Goal: Navigation & Orientation: Understand site structure

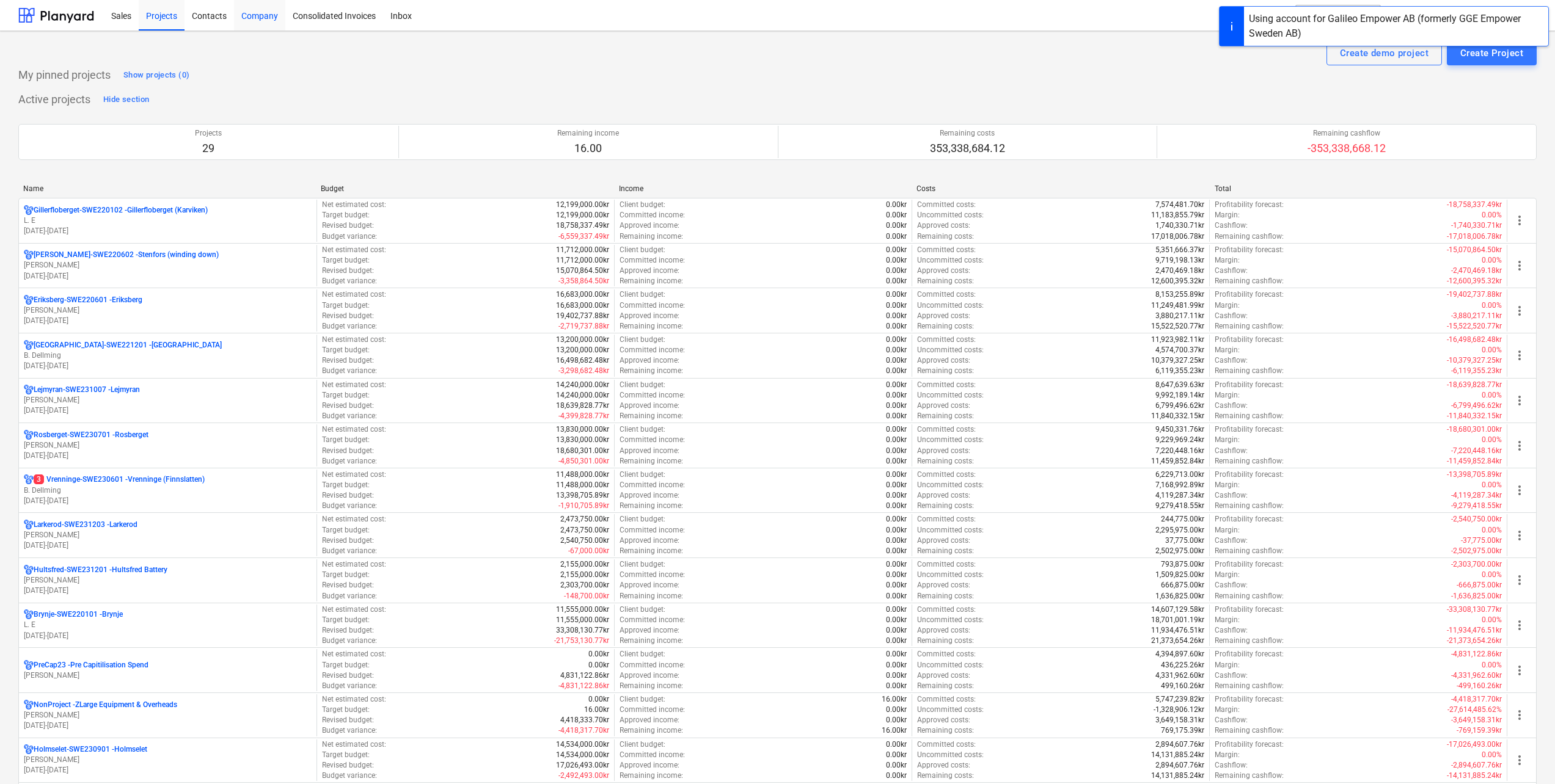
click at [260, 18] on div "Company" at bounding box center [260, 15] width 52 height 31
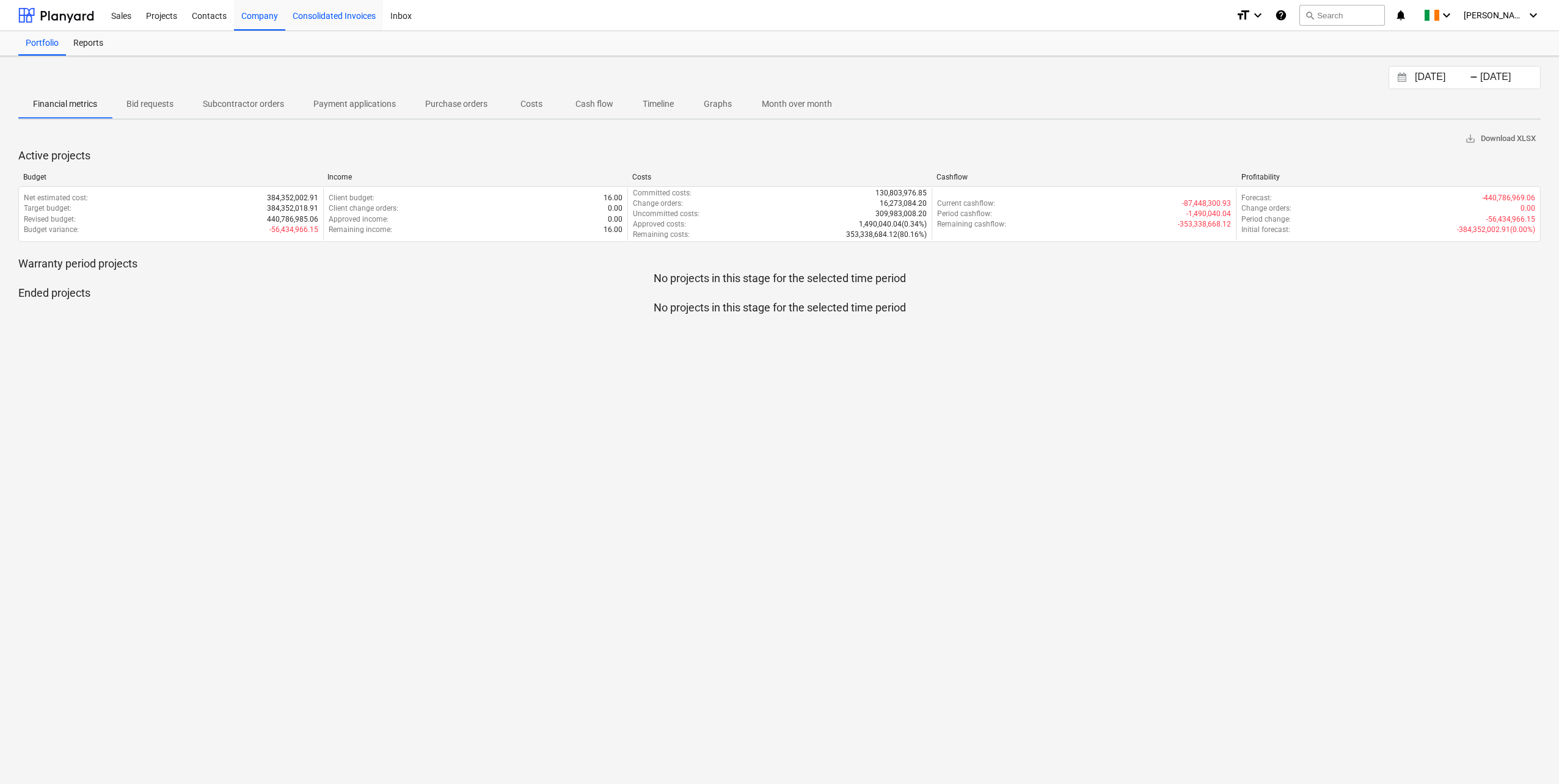
click at [299, 15] on div "Consolidated Invoices" at bounding box center [334, 15] width 98 height 31
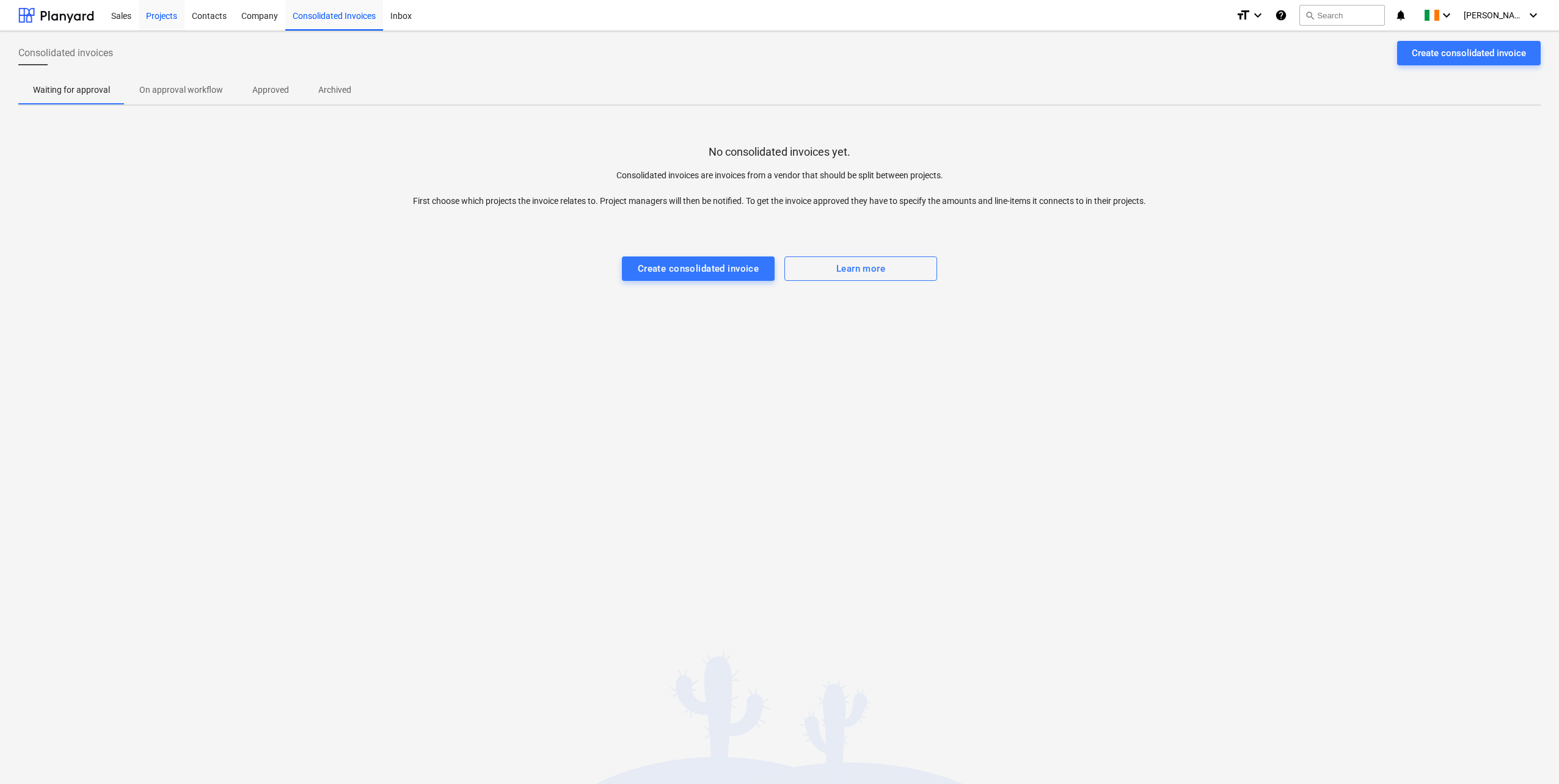
click at [168, 16] on div "Projects" at bounding box center [161, 15] width 46 height 31
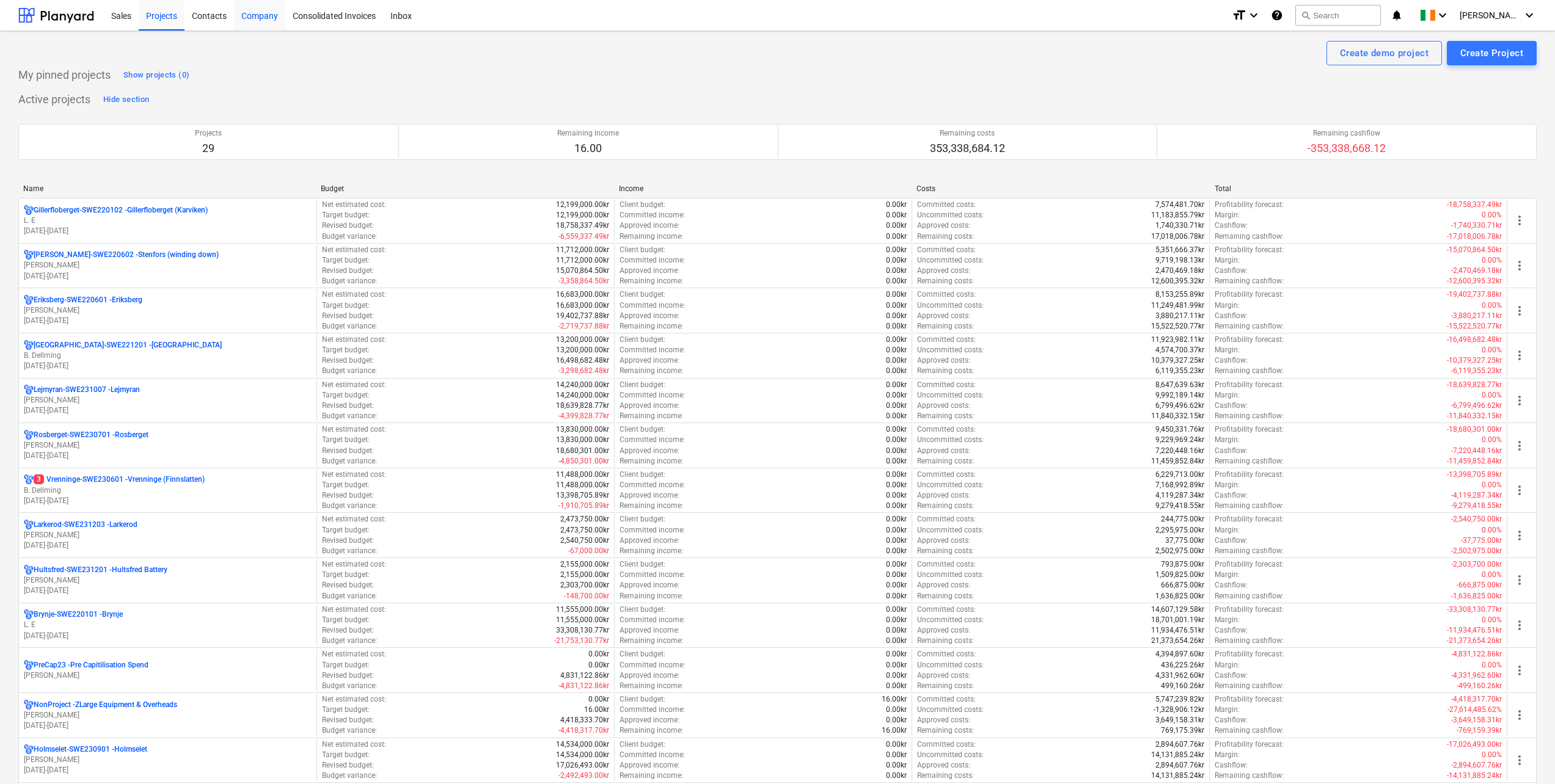
click at [253, 14] on div "Company" at bounding box center [260, 15] width 52 height 31
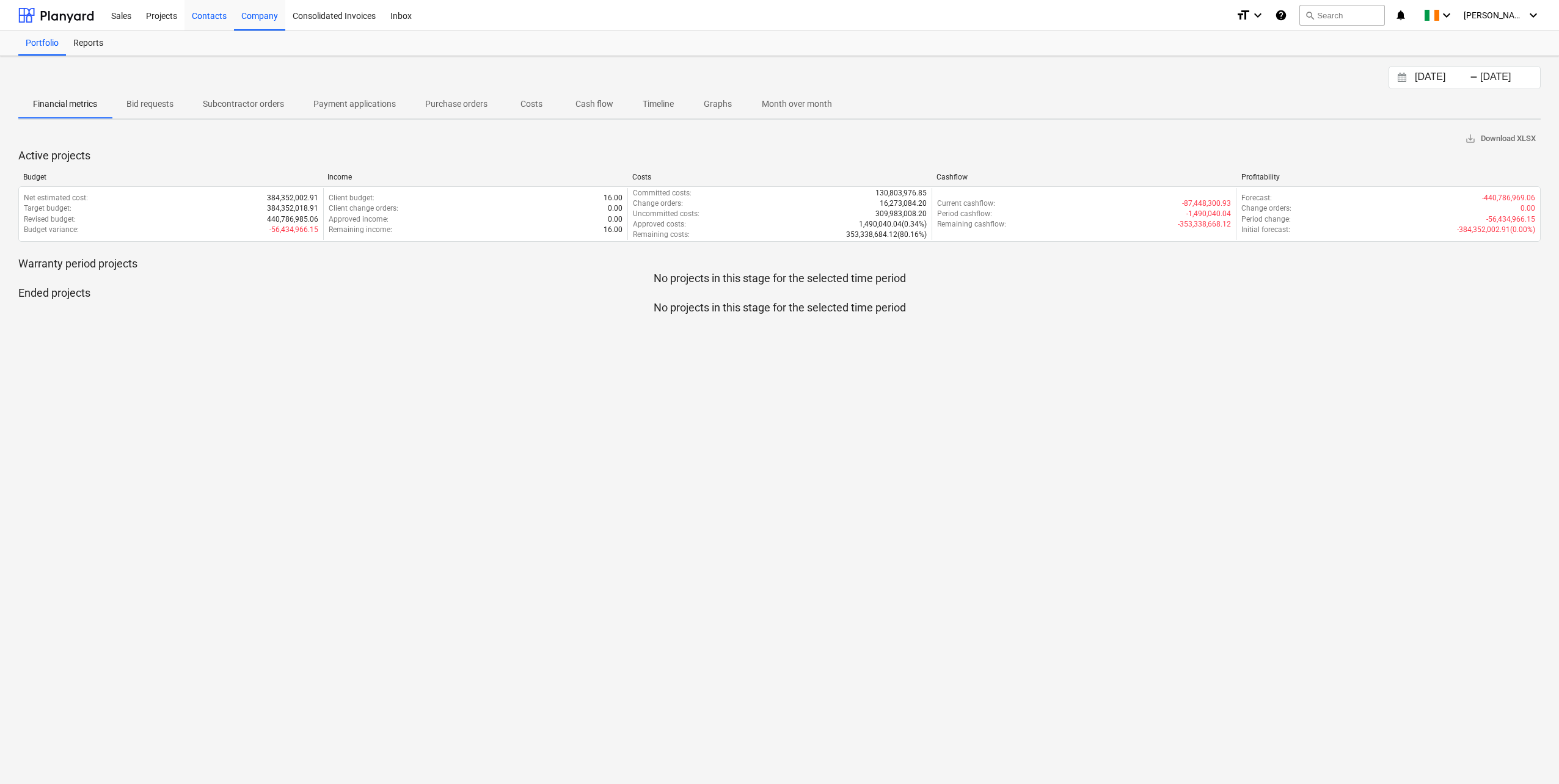
click at [213, 17] on div "Contacts" at bounding box center [209, 15] width 50 height 31
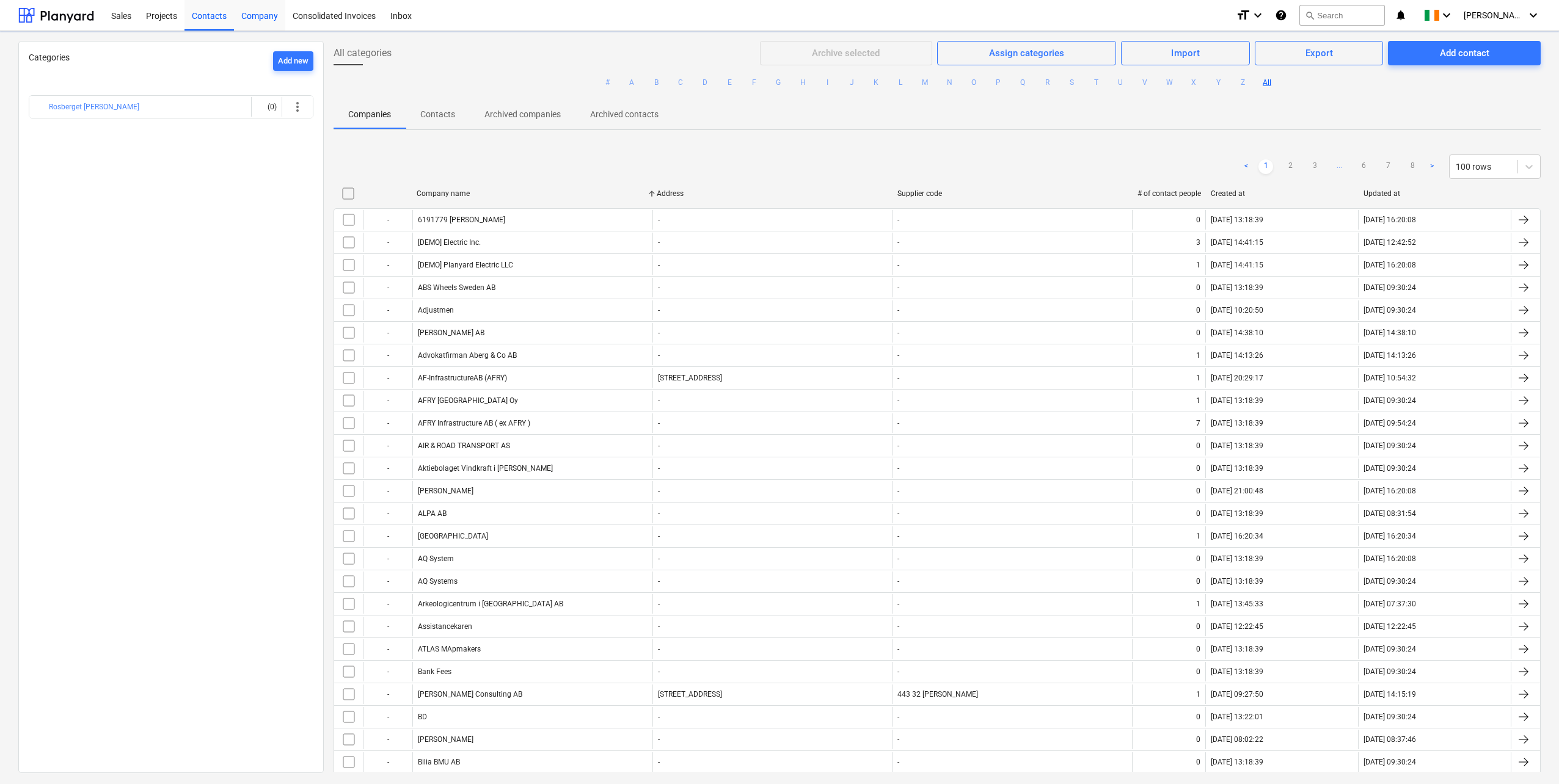
click at [276, 14] on div "Company" at bounding box center [260, 15] width 52 height 31
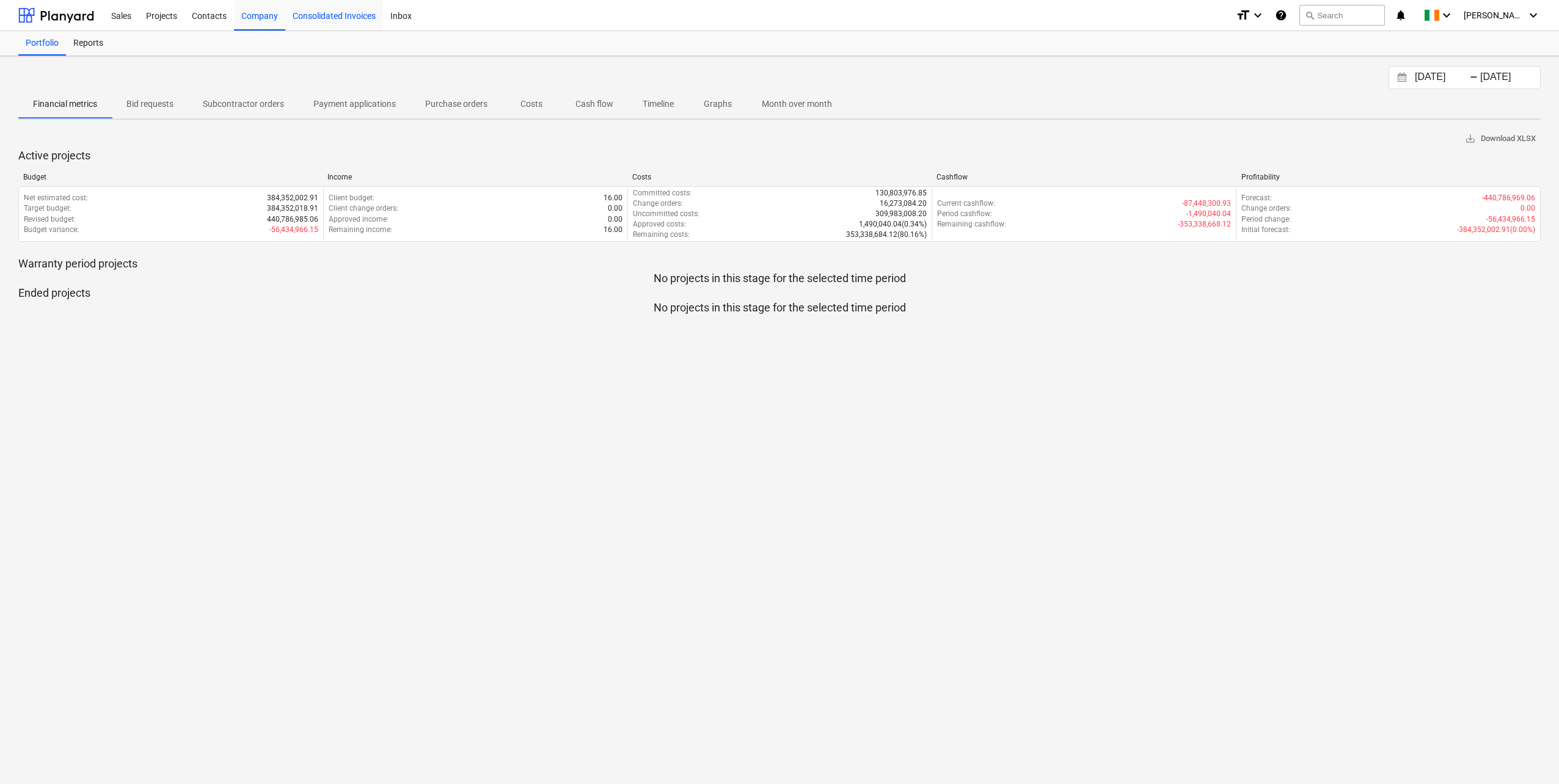
click at [318, 17] on div "Consolidated Invoices" at bounding box center [334, 15] width 98 height 31
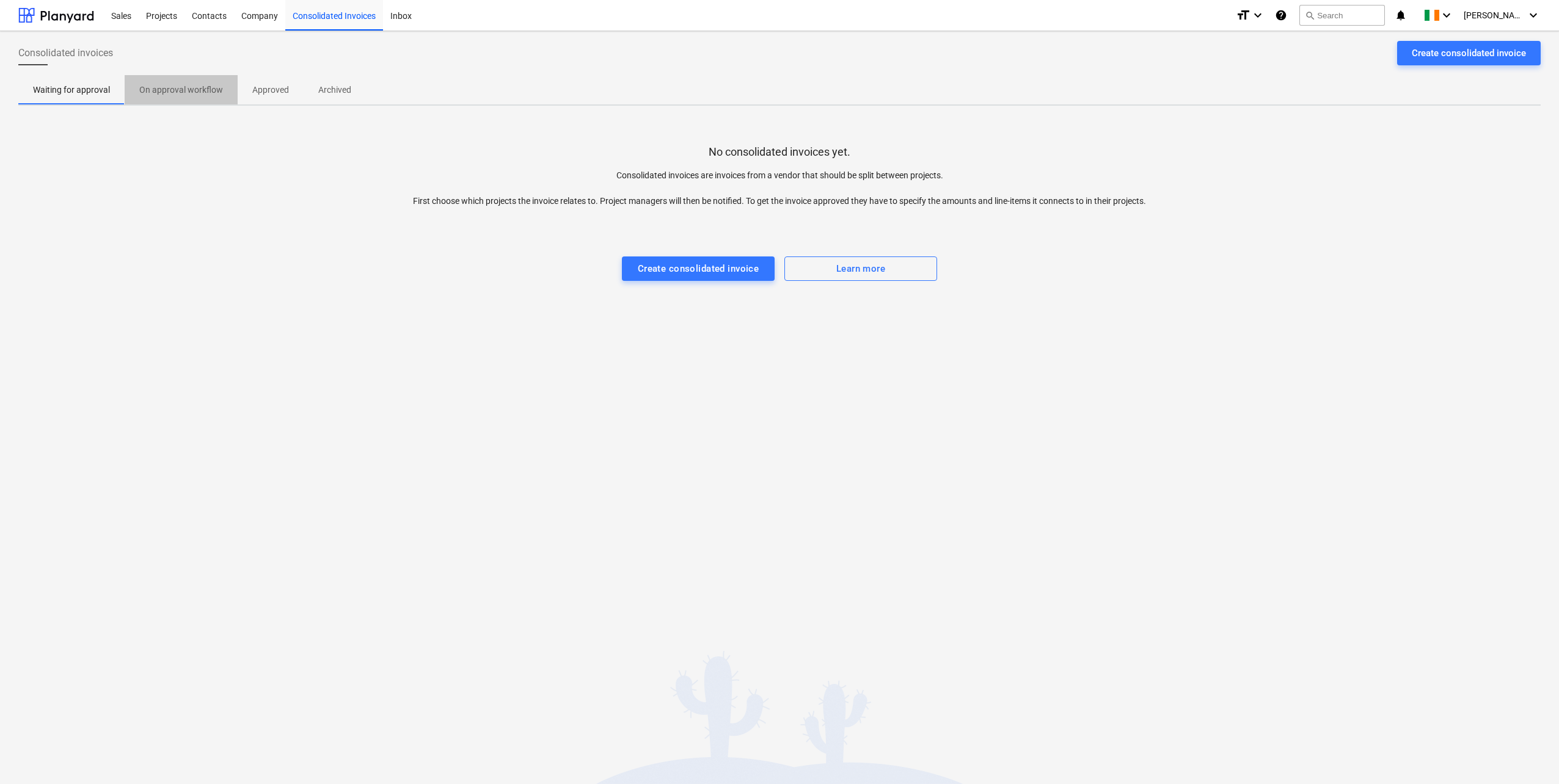
click at [206, 95] on p "On approval workflow" at bounding box center [181, 90] width 84 height 13
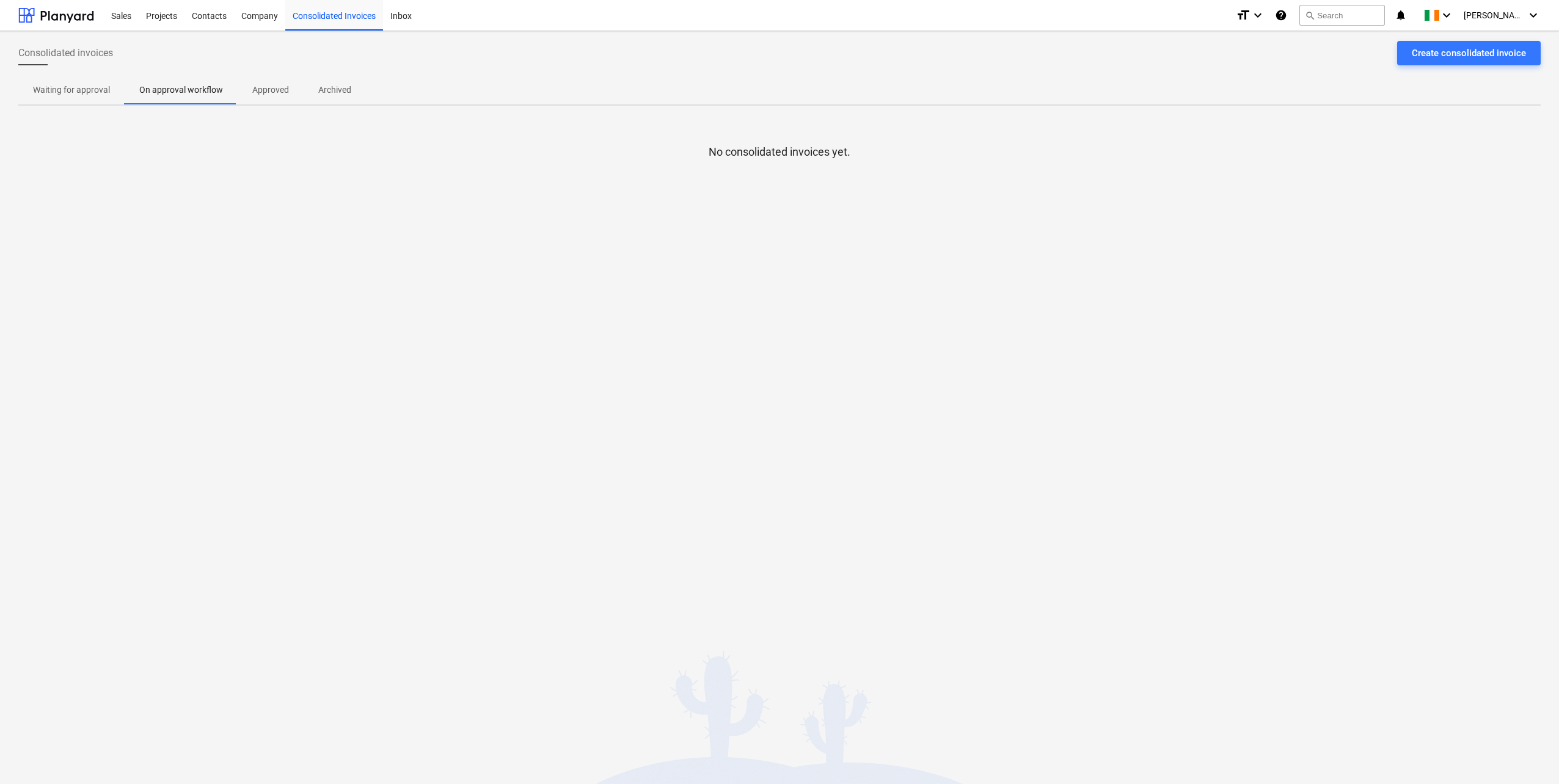
click at [267, 90] on p "Approved" at bounding box center [271, 90] width 37 height 13
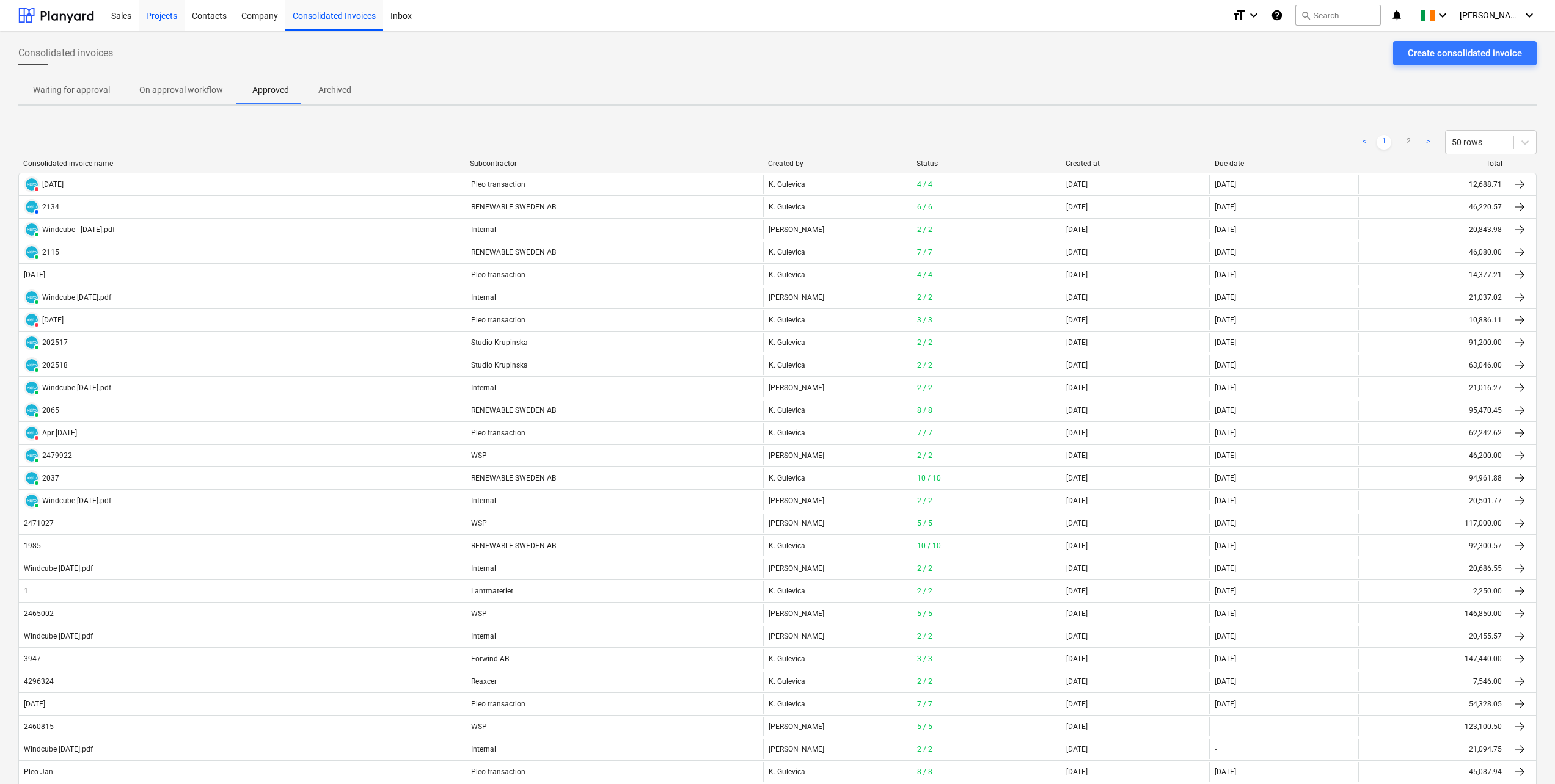
click at [159, 17] on div "Projects" at bounding box center [161, 15] width 46 height 31
